Goal: Find specific page/section: Find specific page/section

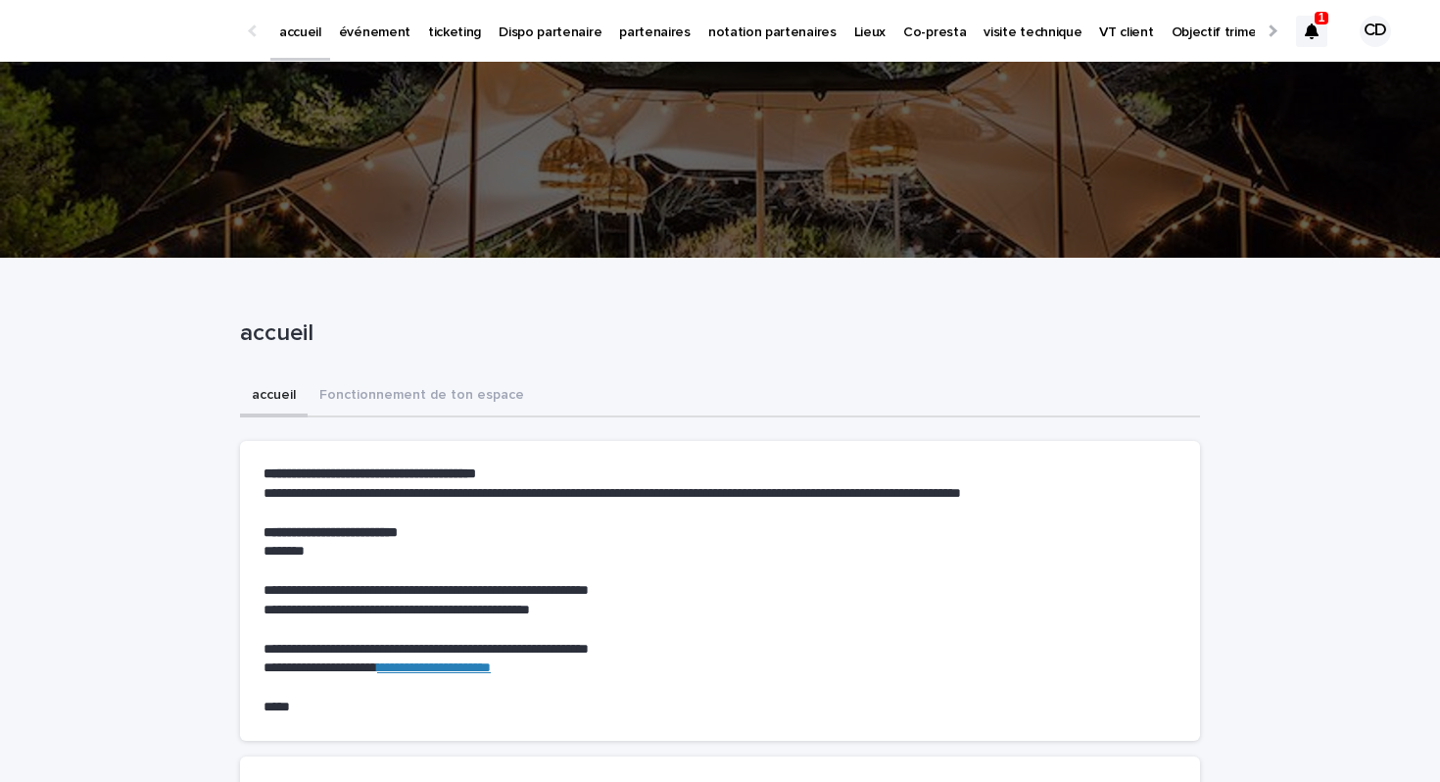
click at [392, 34] on p "événement" at bounding box center [375, 20] width 72 height 41
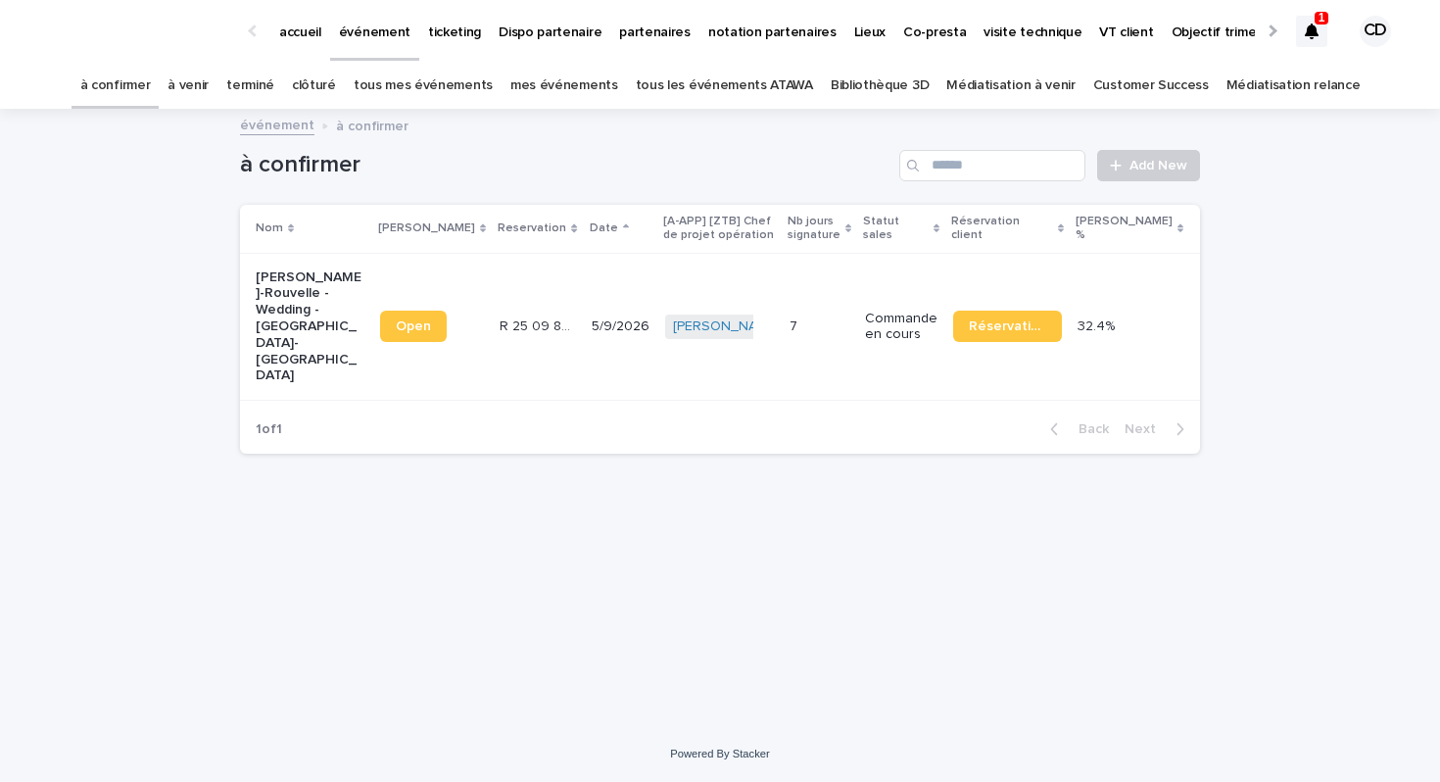
click at [708, 85] on link "tous les événements ATAWA" at bounding box center [724, 86] width 177 height 46
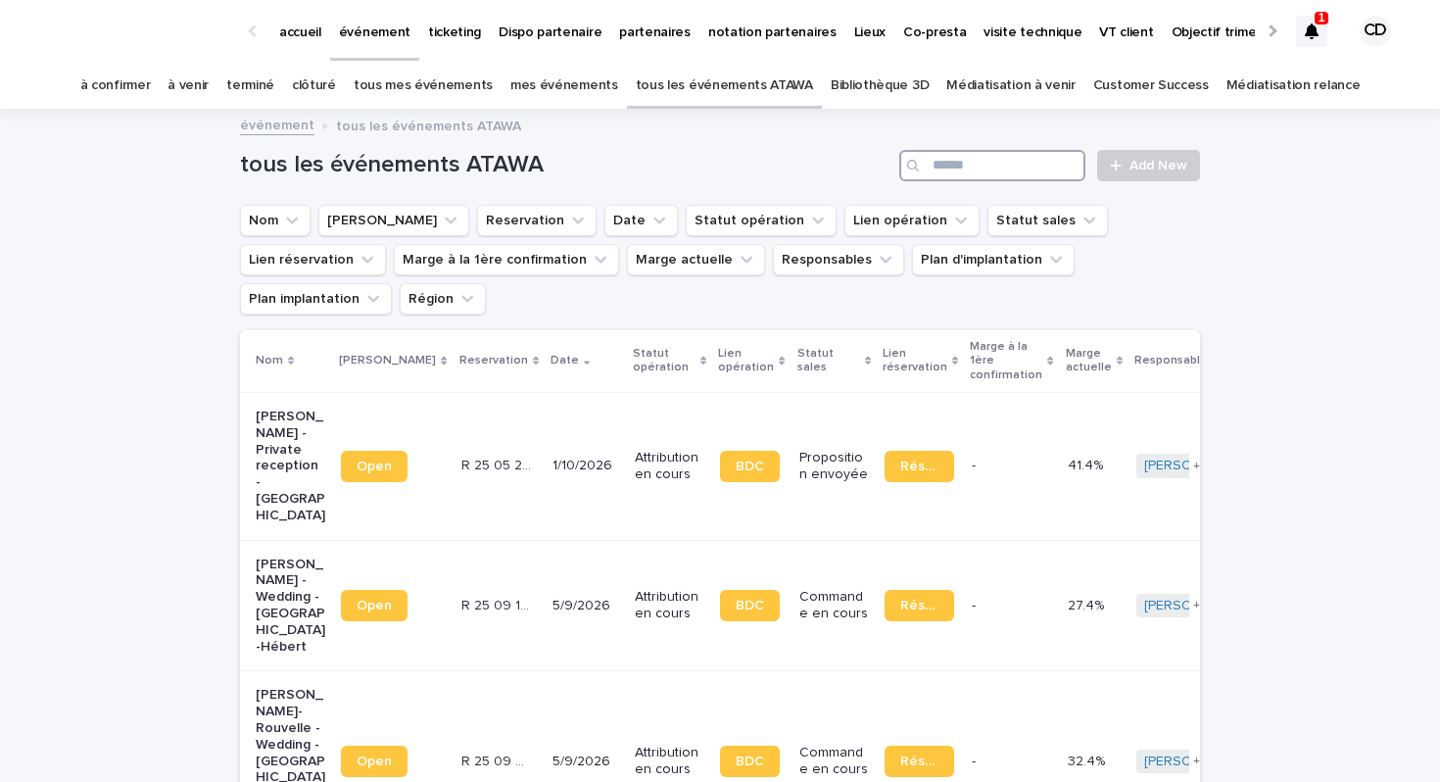
click at [992, 171] on input "Search" at bounding box center [993, 165] width 186 height 31
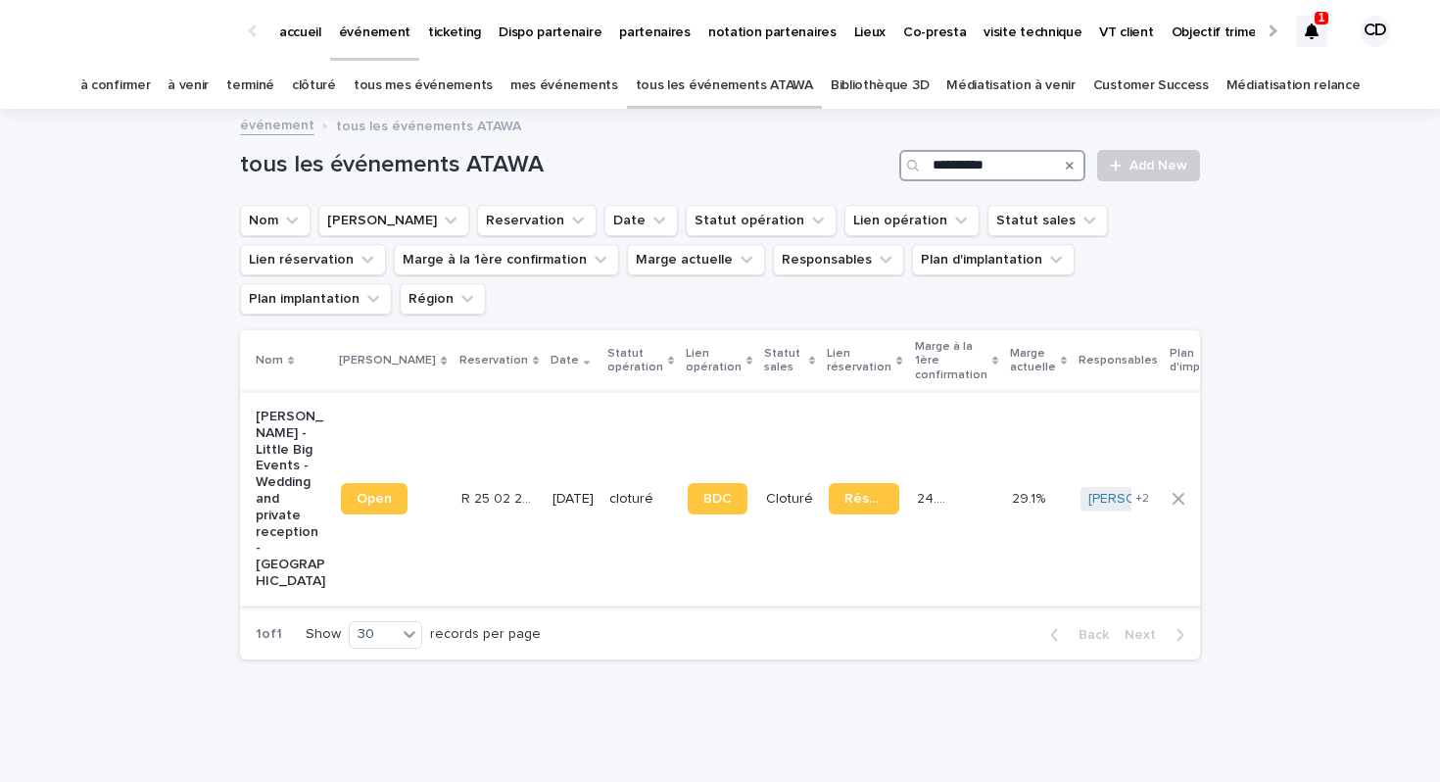
type input "**********"
click at [270, 444] on p "Virginie Civel - Little Big Events - Wedding and private reception - Château le…" at bounding box center [291, 499] width 70 height 181
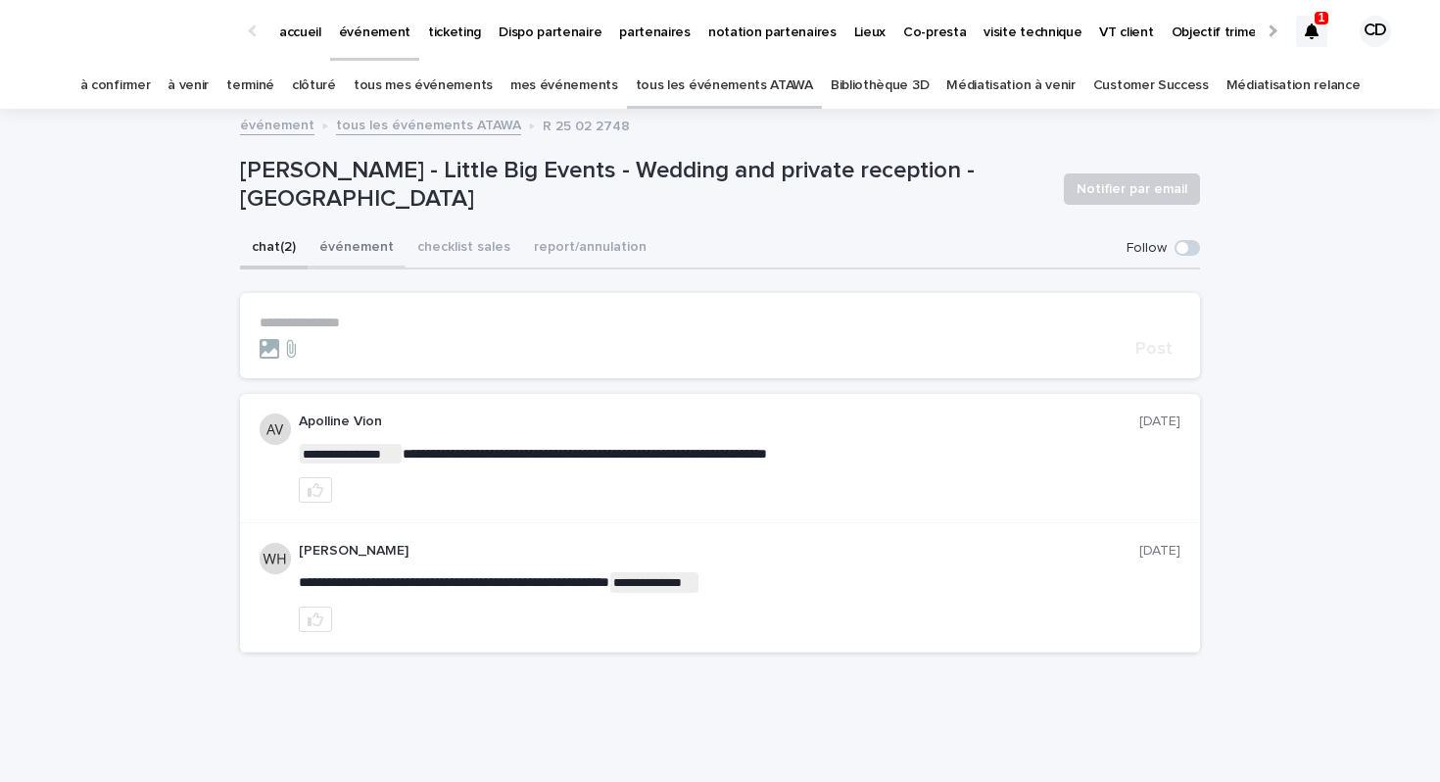
click at [365, 256] on button "événement" at bounding box center [357, 248] width 98 height 41
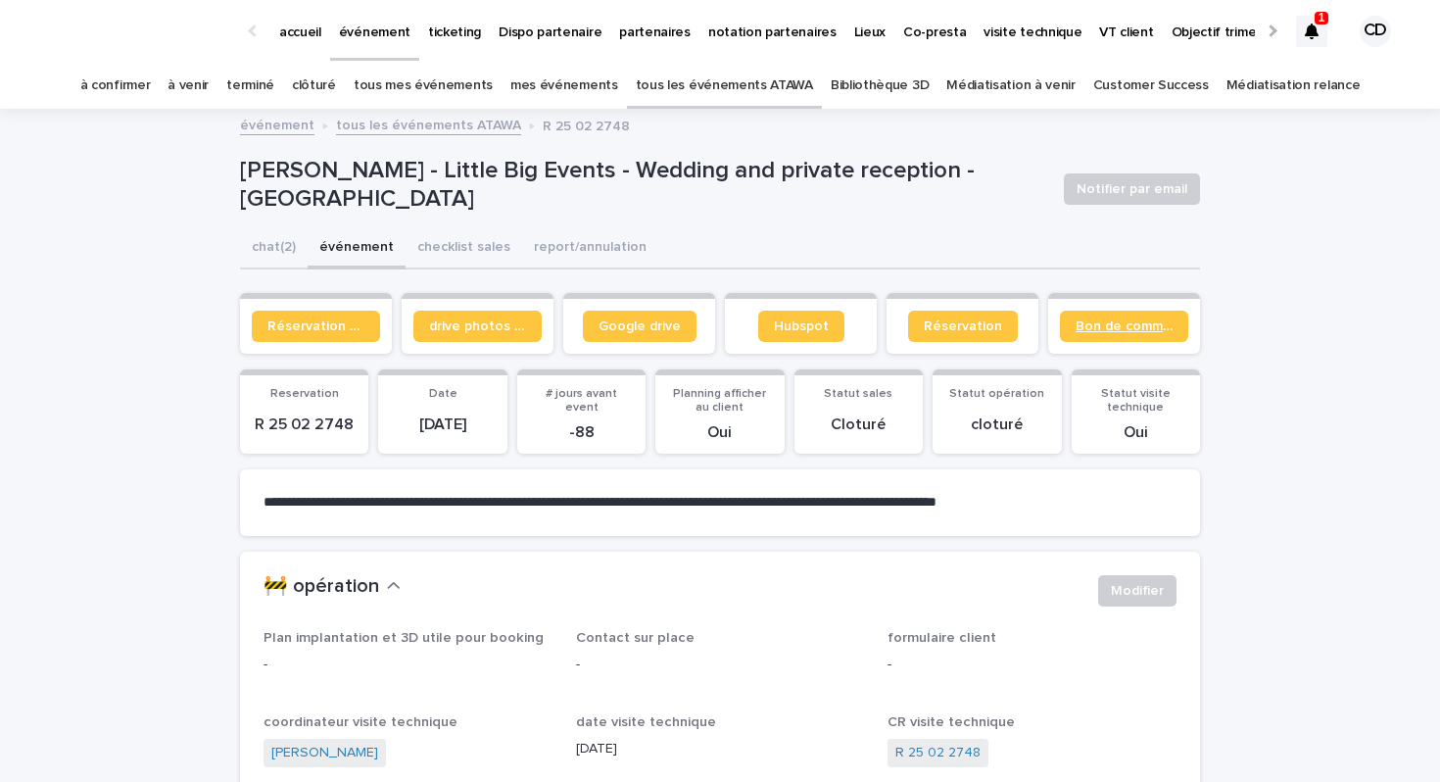
click at [1089, 328] on span "Bon de commande" at bounding box center [1124, 326] width 97 height 14
click at [1316, 19] on div "1" at bounding box center [1322, 18] width 14 height 13
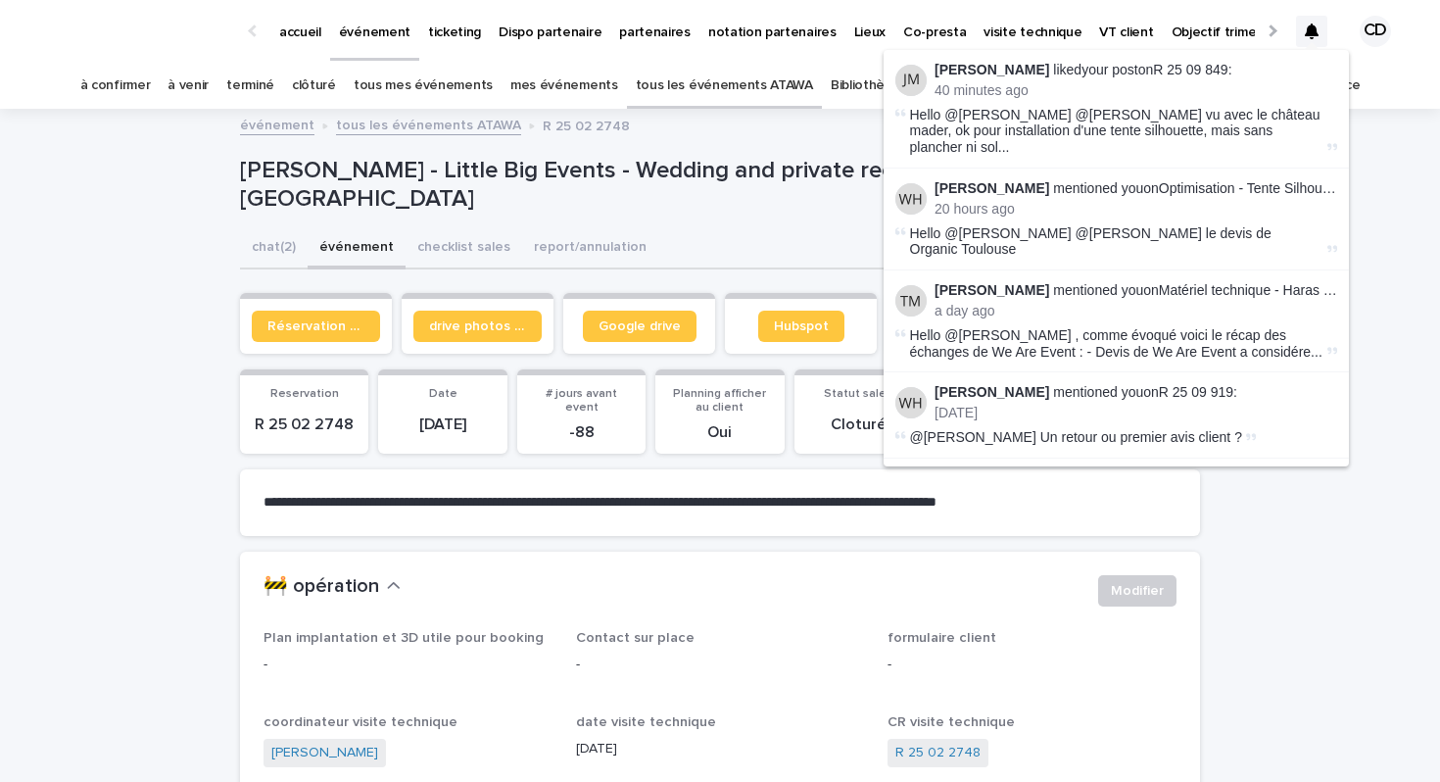
click at [1316, 19] on div at bounding box center [1311, 31] width 31 height 31
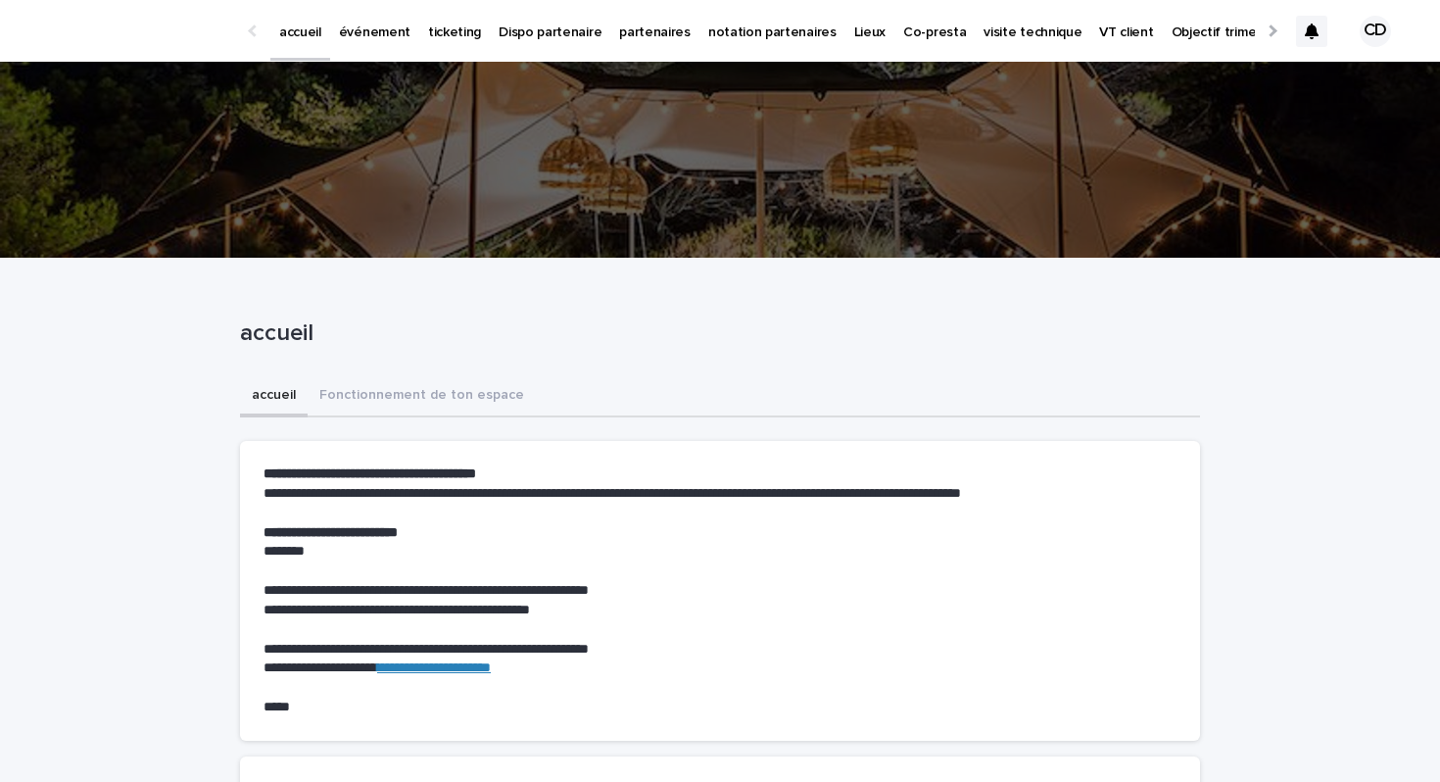
click at [368, 33] on p "événement" at bounding box center [375, 20] width 72 height 41
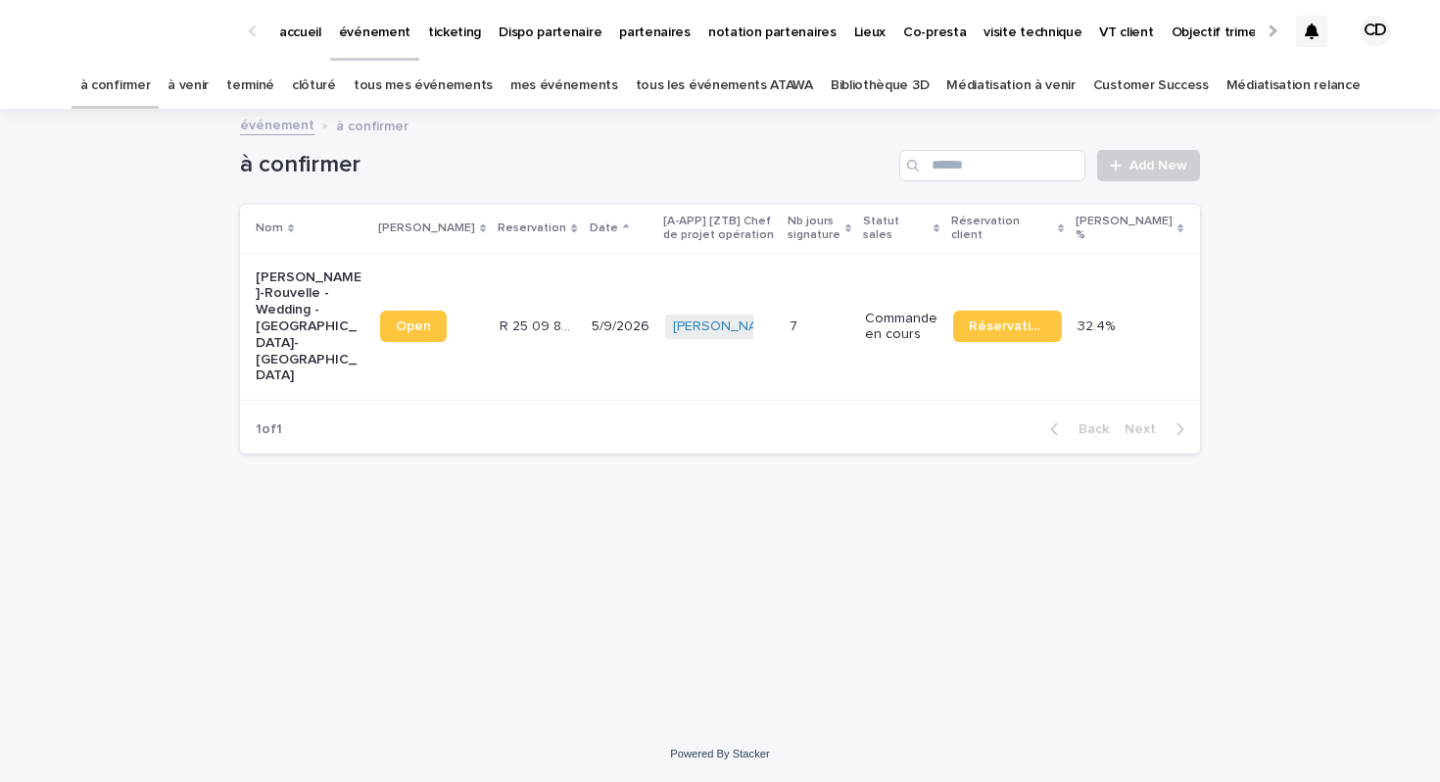
click at [695, 95] on link "tous les événements ATAWA" at bounding box center [724, 86] width 177 height 46
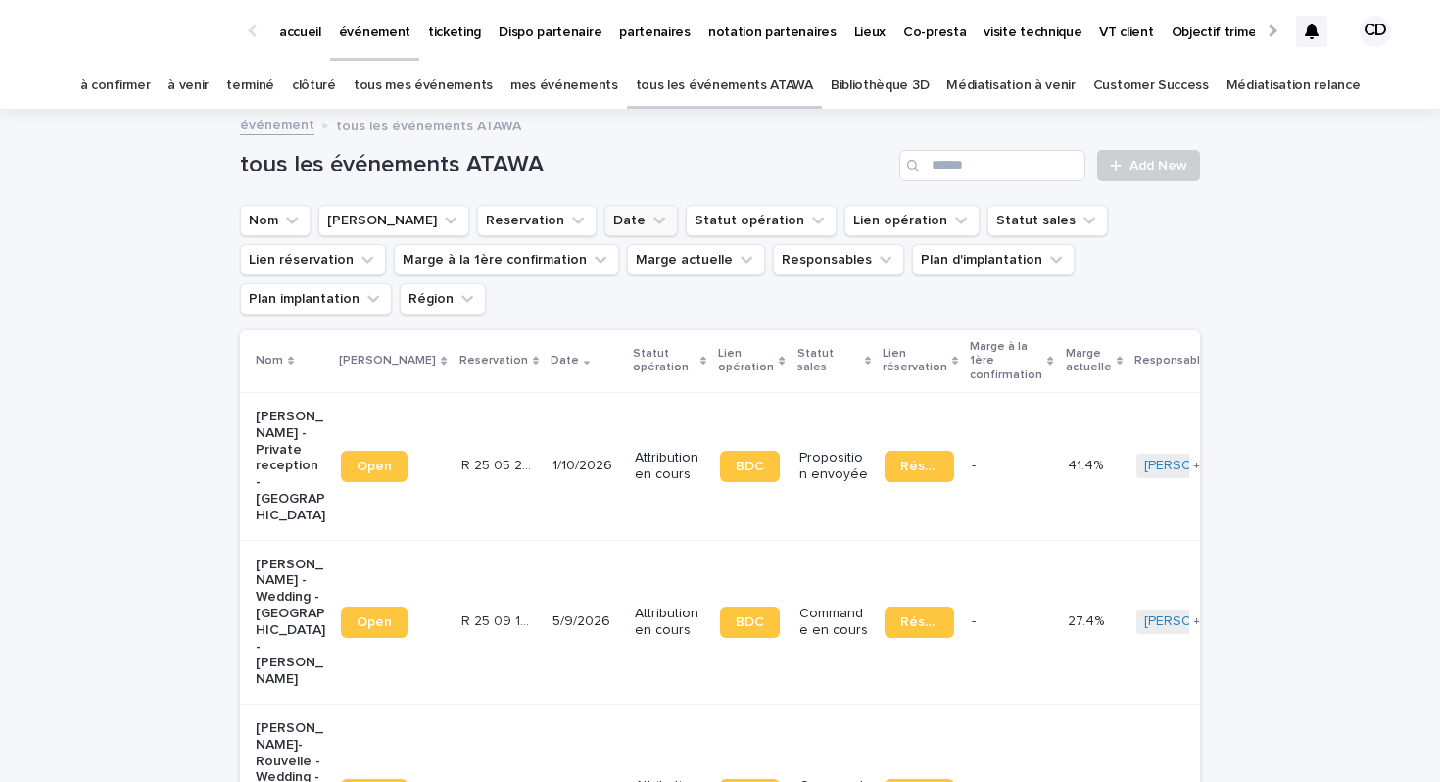
click at [650, 215] on icon "Date" at bounding box center [660, 221] width 20 height 20
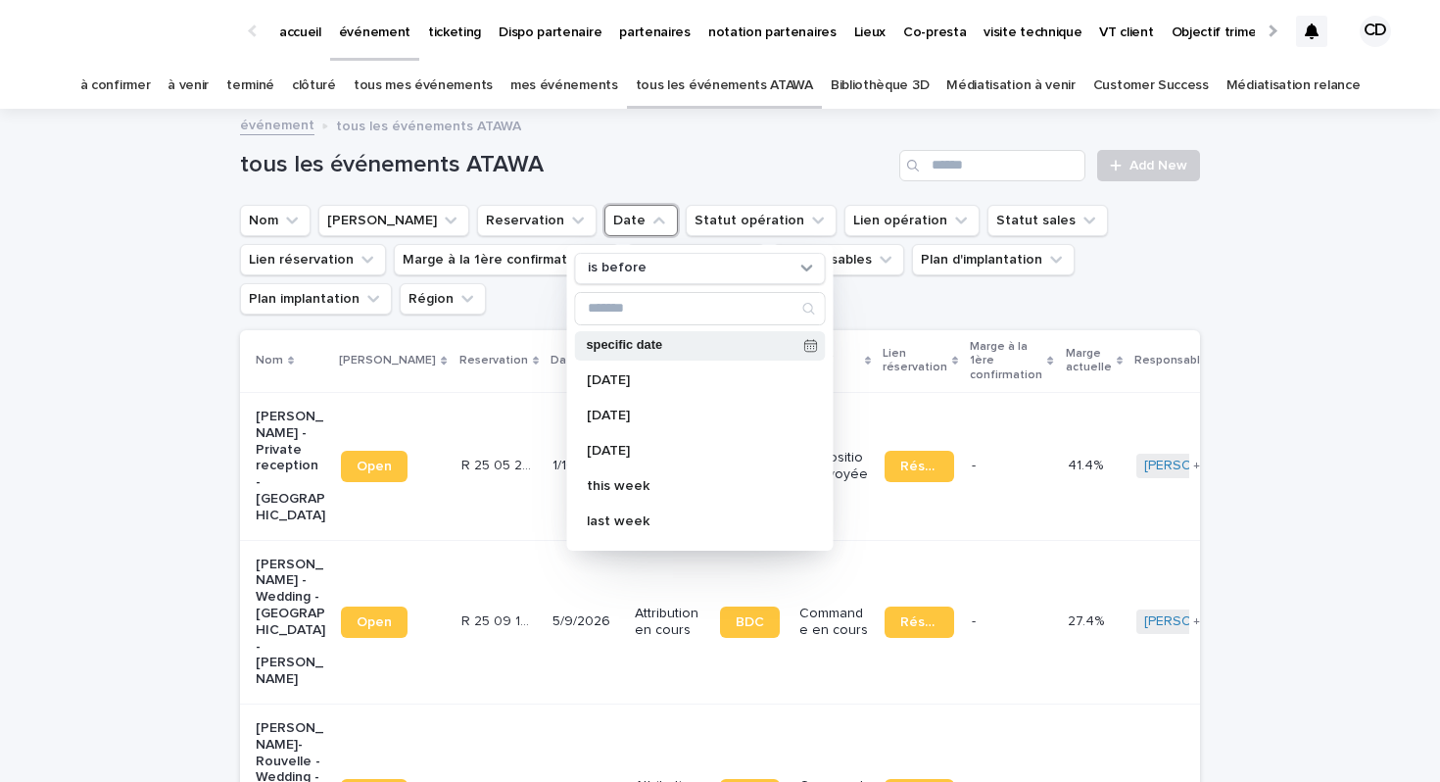
click at [623, 353] on div "specific date" at bounding box center [700, 345] width 251 height 29
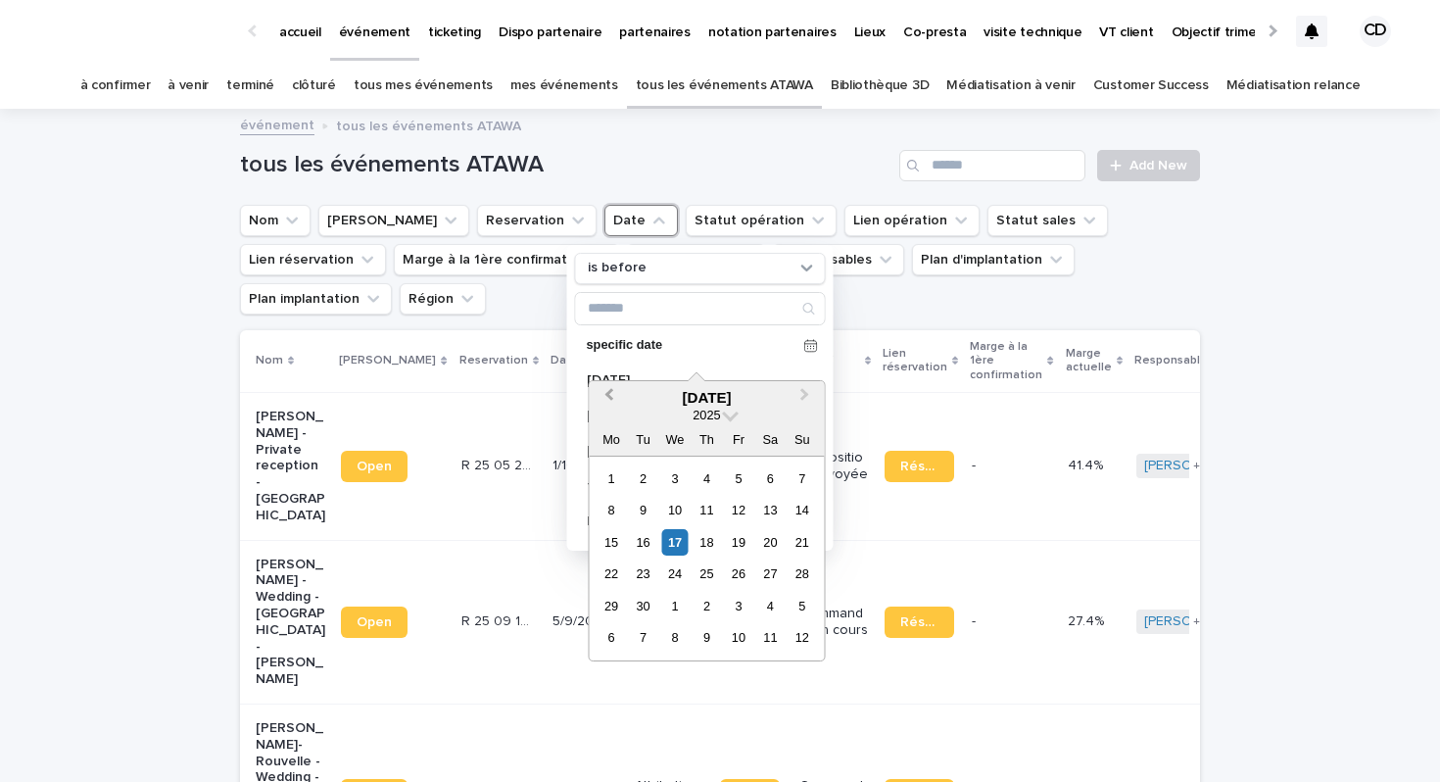
click at [609, 397] on span "Previous Month" at bounding box center [609, 397] width 0 height 26
click at [765, 574] on div "26" at bounding box center [770, 574] width 26 height 26
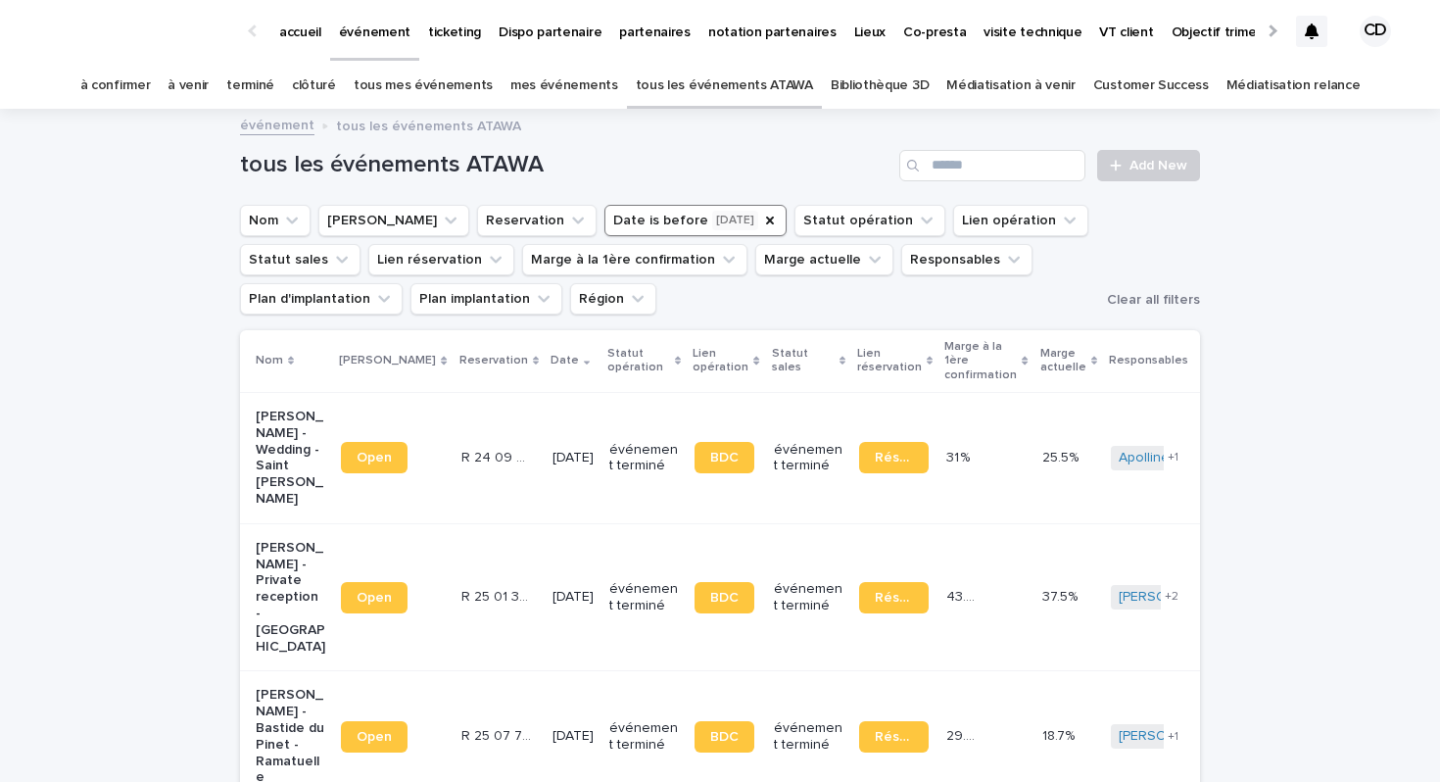
click at [640, 223] on button "Date is before [DATE]" at bounding box center [696, 220] width 182 height 31
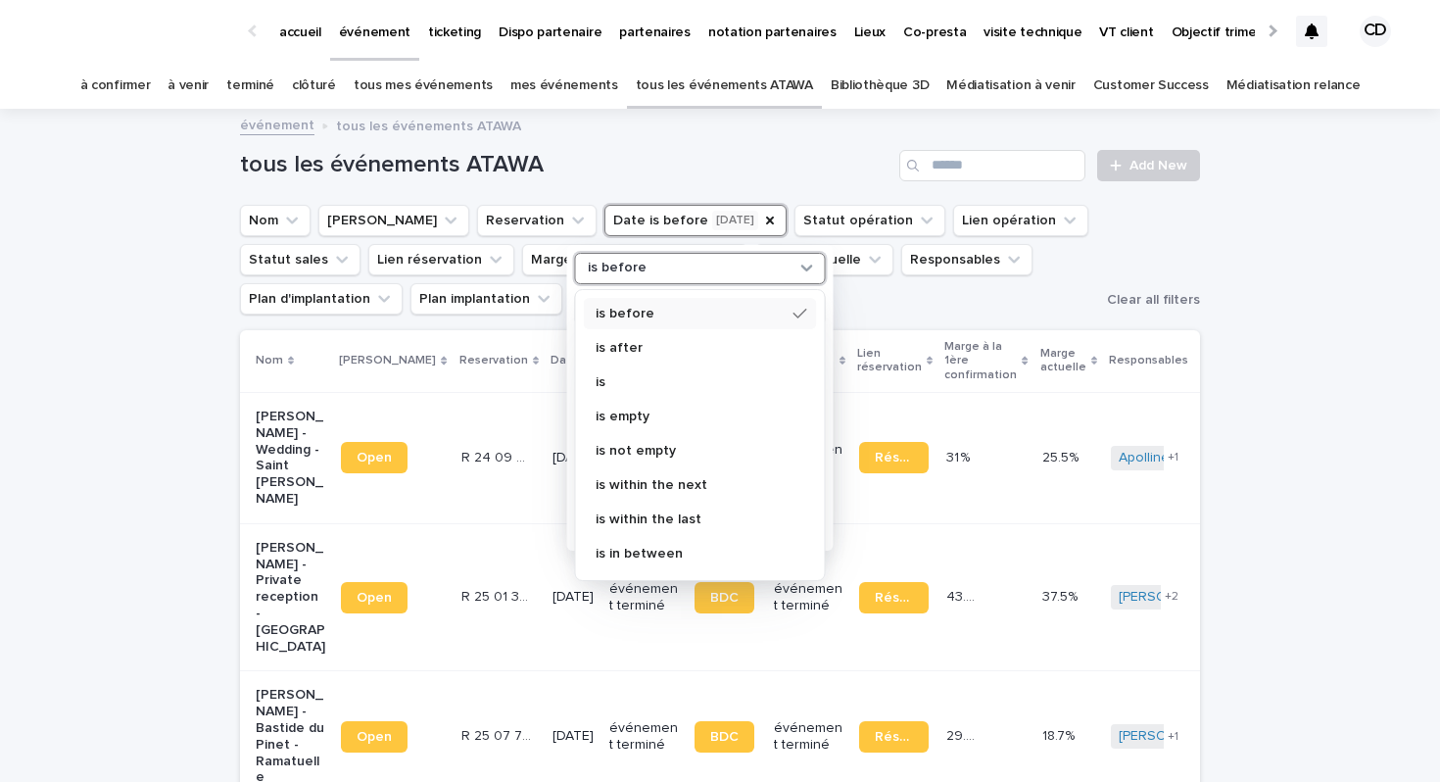
click at [688, 262] on div "is before" at bounding box center [688, 268] width 217 height 21
click at [655, 381] on p "is" at bounding box center [691, 382] width 190 height 14
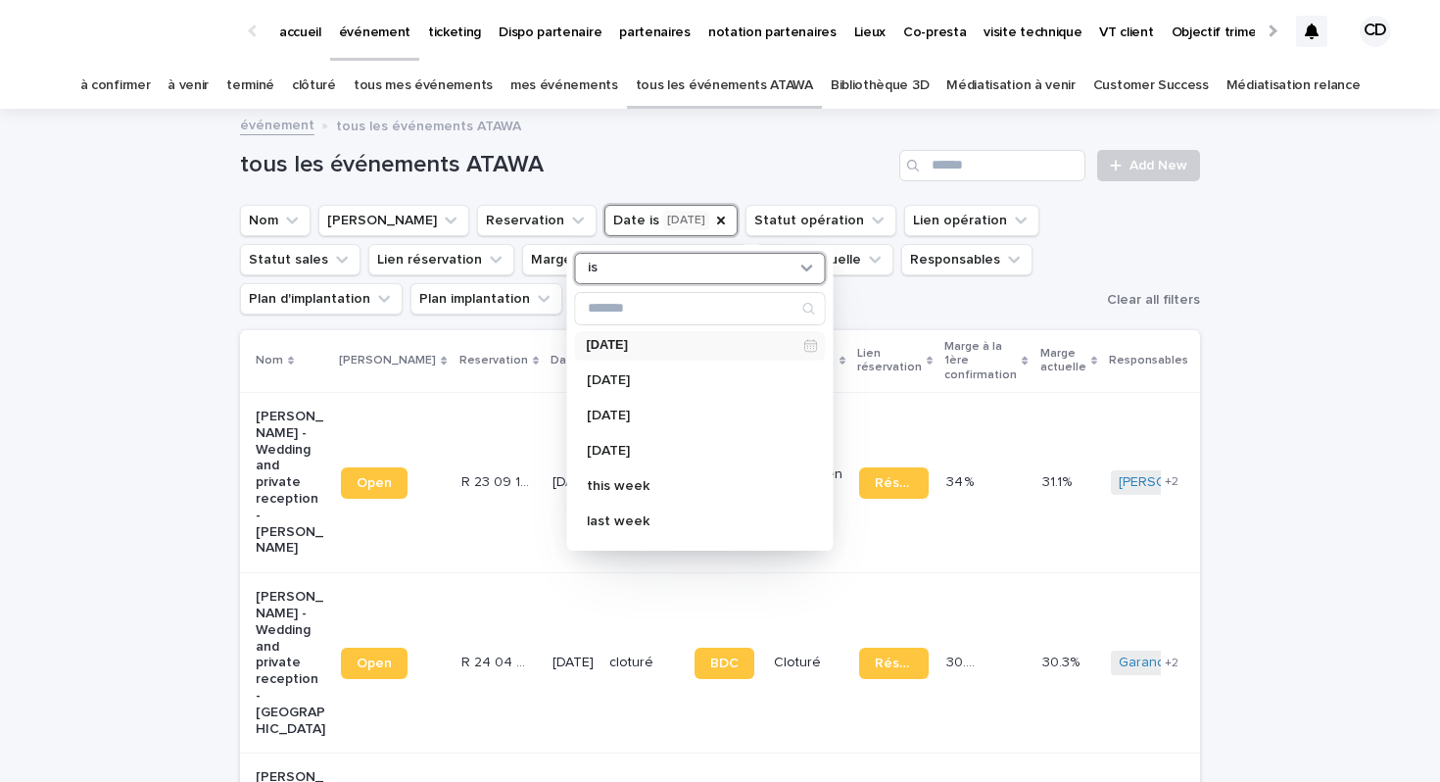
click at [131, 366] on div "Loading... Saving… Loading... Saving… tous les événements ATAWA Add New Nom Lie…" at bounding box center [720, 778] width 1440 height 1335
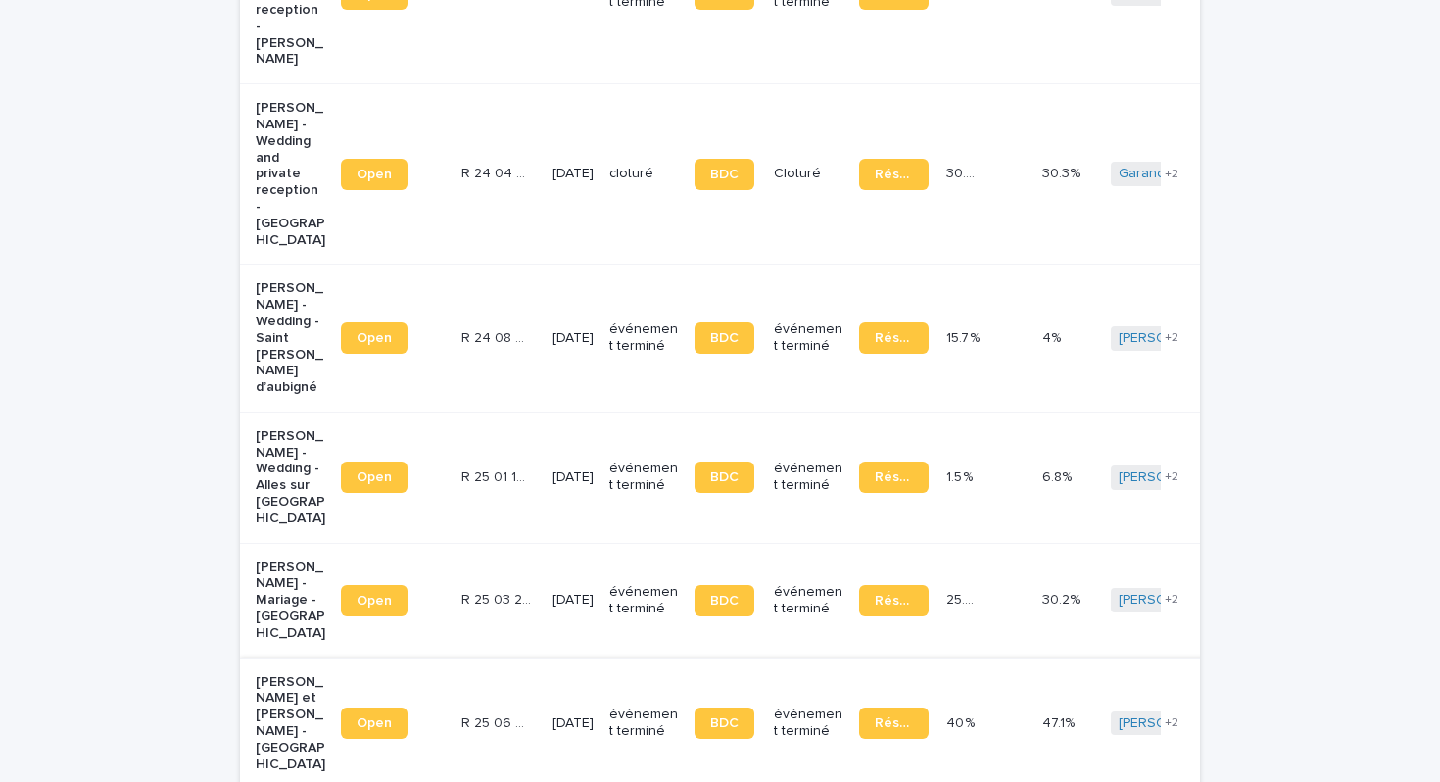
scroll to position [492, 0]
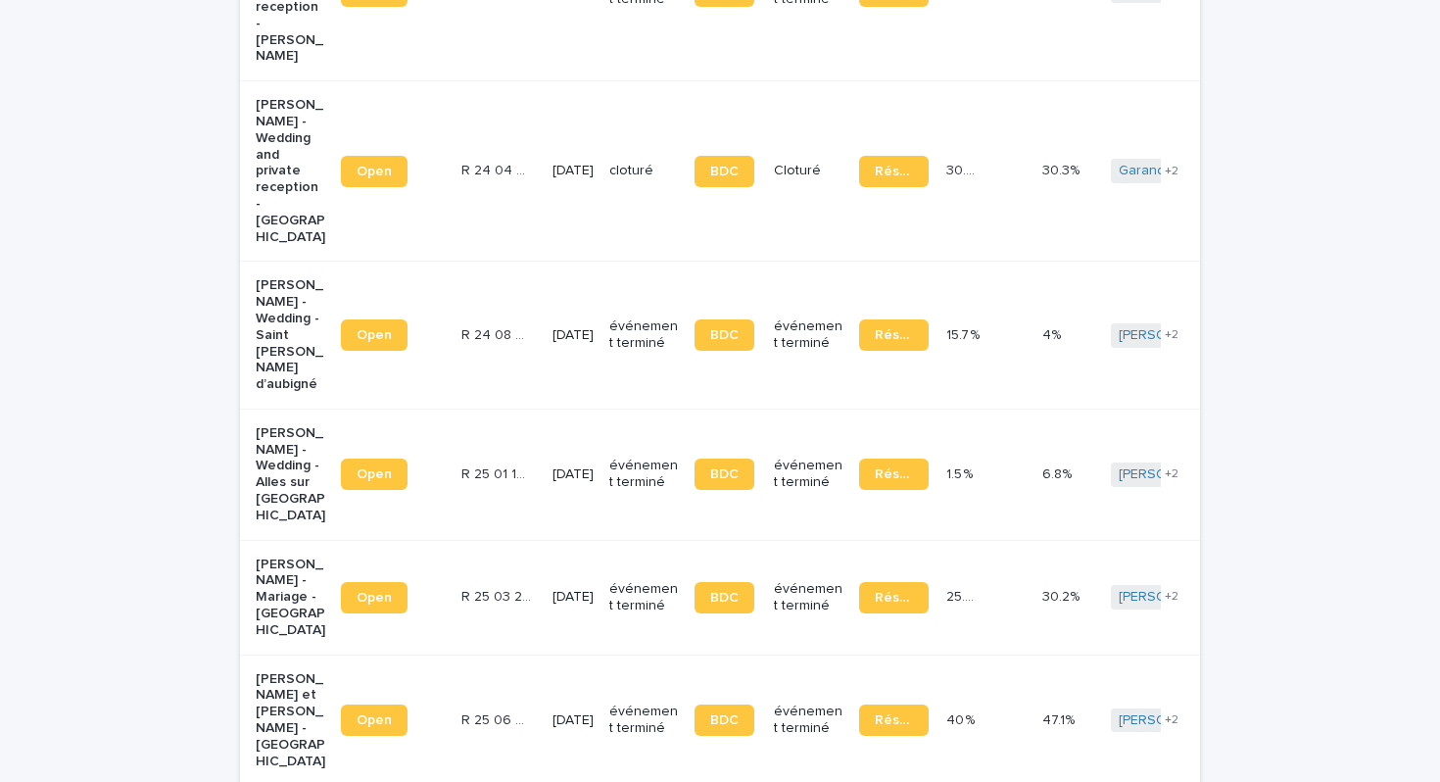
click at [1165, 714] on span "+ 2" at bounding box center [1172, 720] width 14 height 12
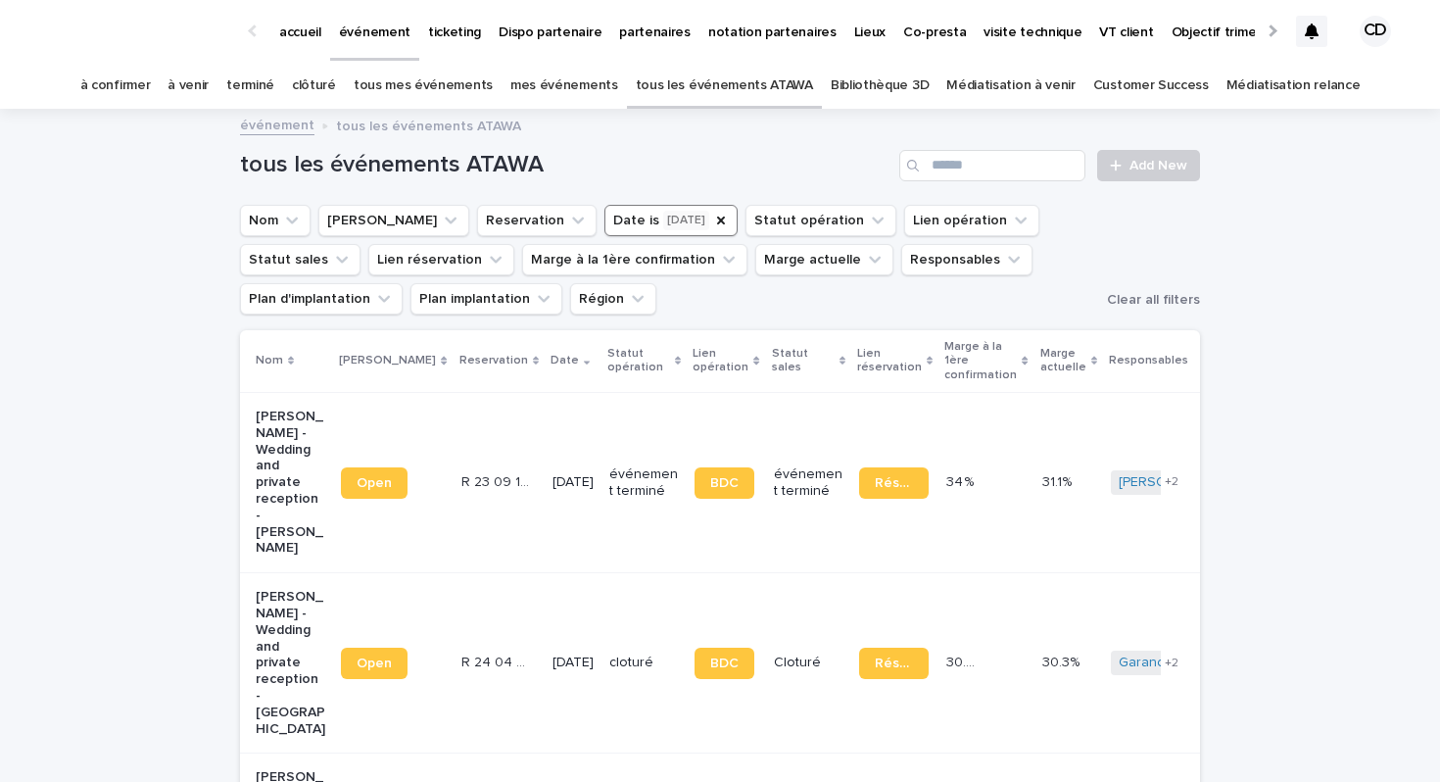
click at [289, 32] on p "accueil" at bounding box center [300, 20] width 42 height 41
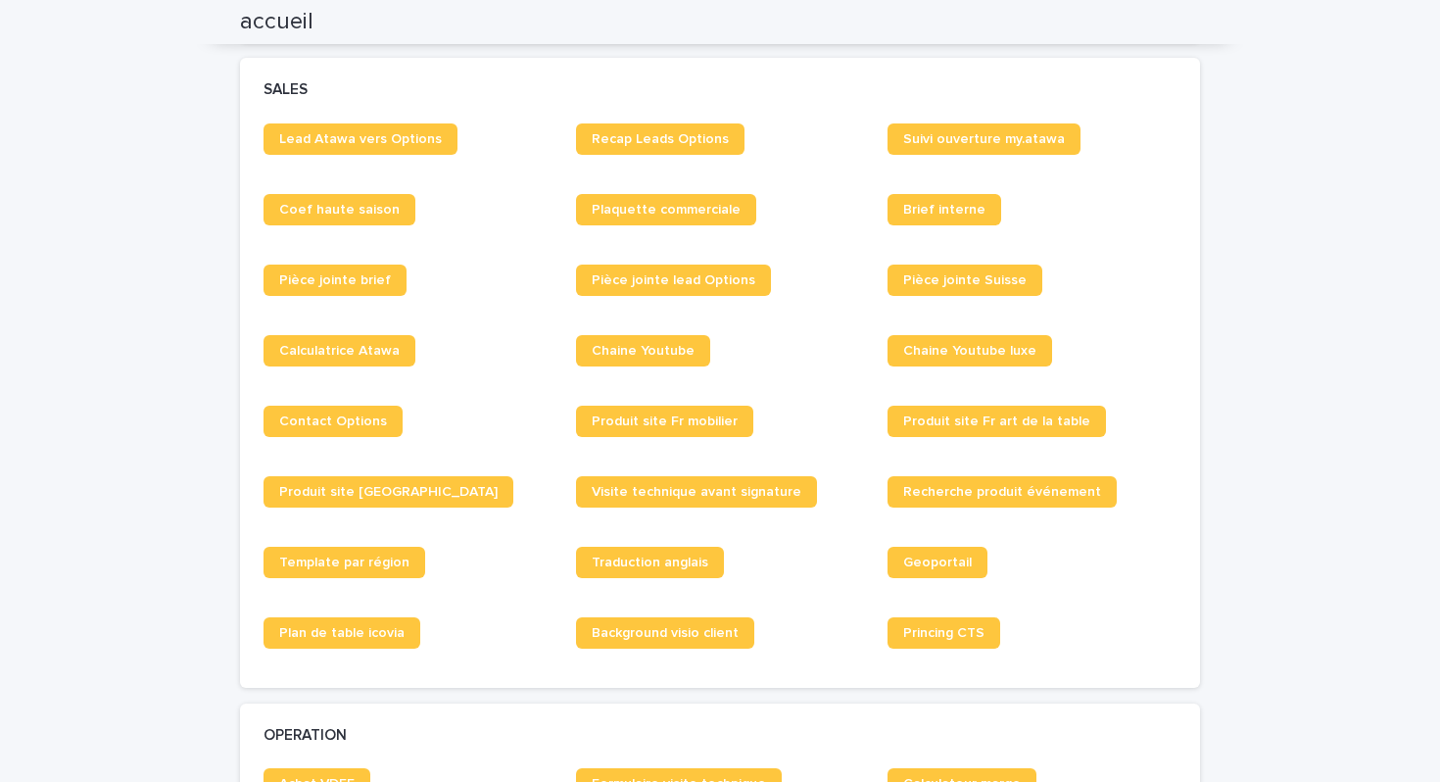
scroll to position [1475, 0]
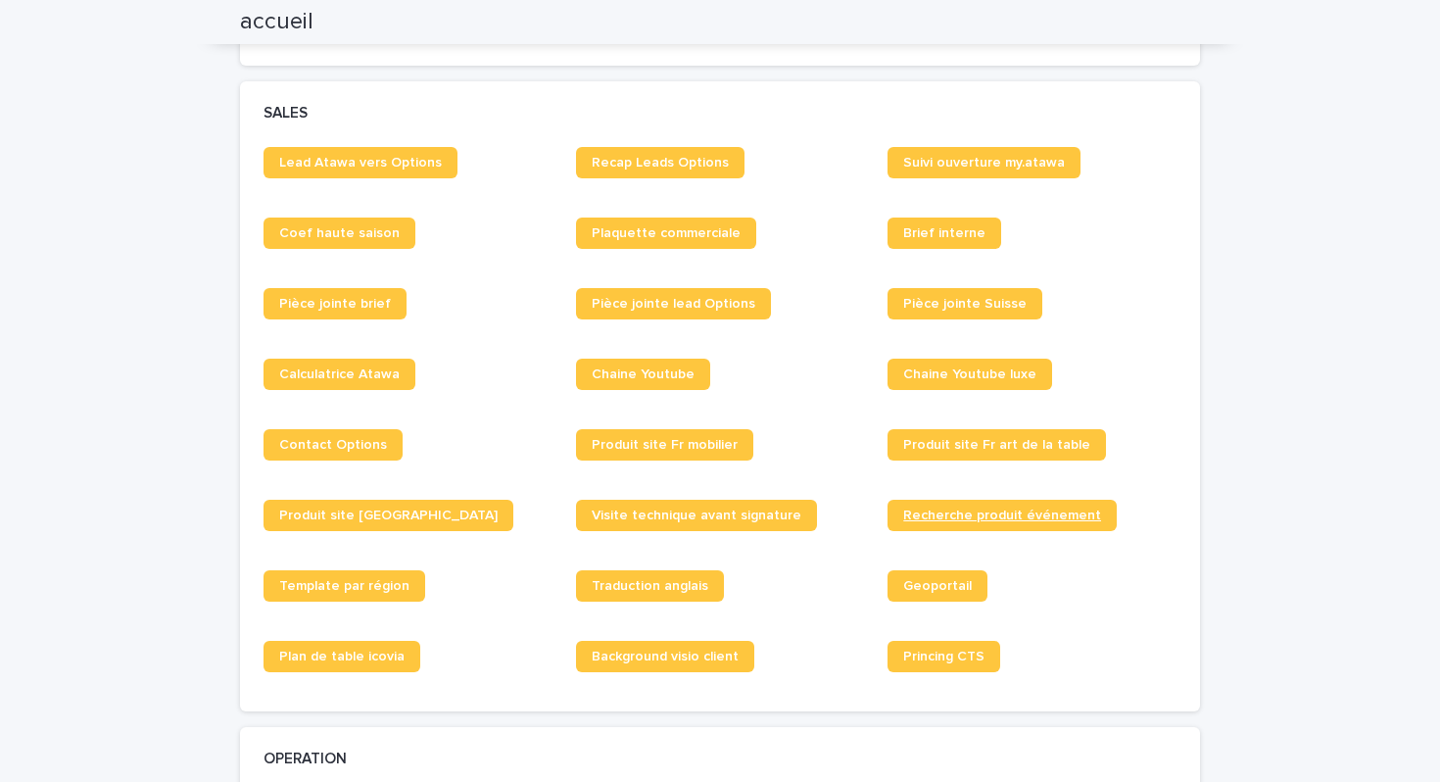
click at [987, 522] on span "Recherche produit événement" at bounding box center [1002, 516] width 198 height 14
